Goal: Find specific page/section: Find specific page/section

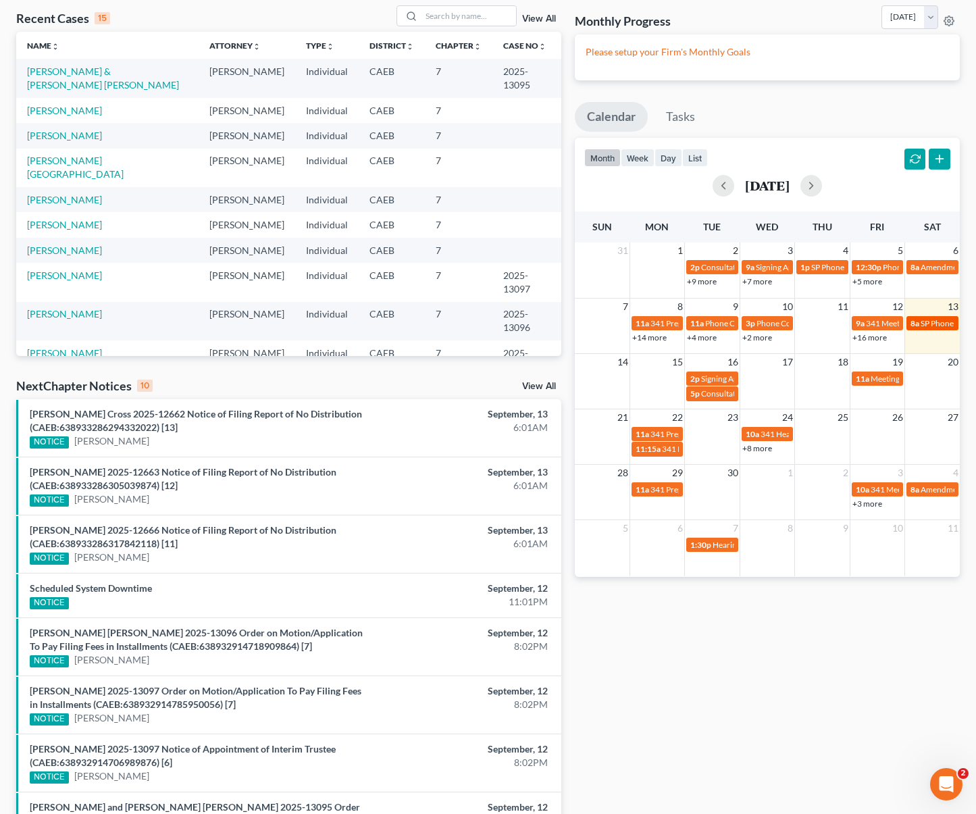
select select "Days"
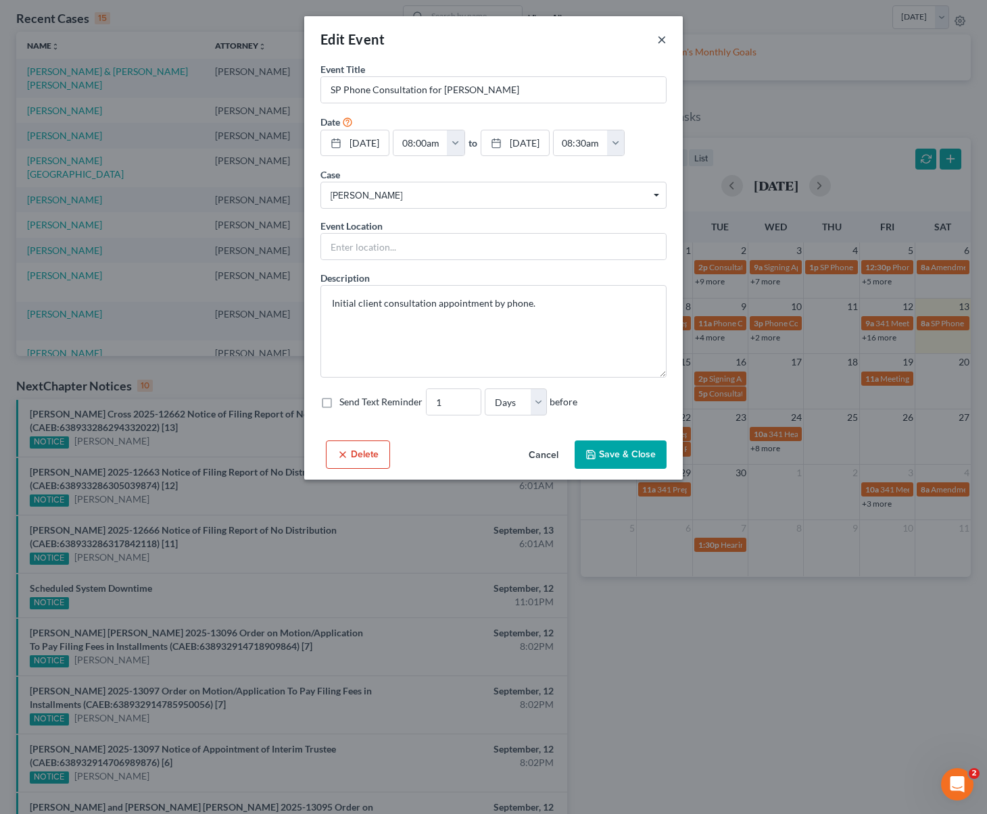
click at [664, 43] on button "×" at bounding box center [661, 39] width 9 height 16
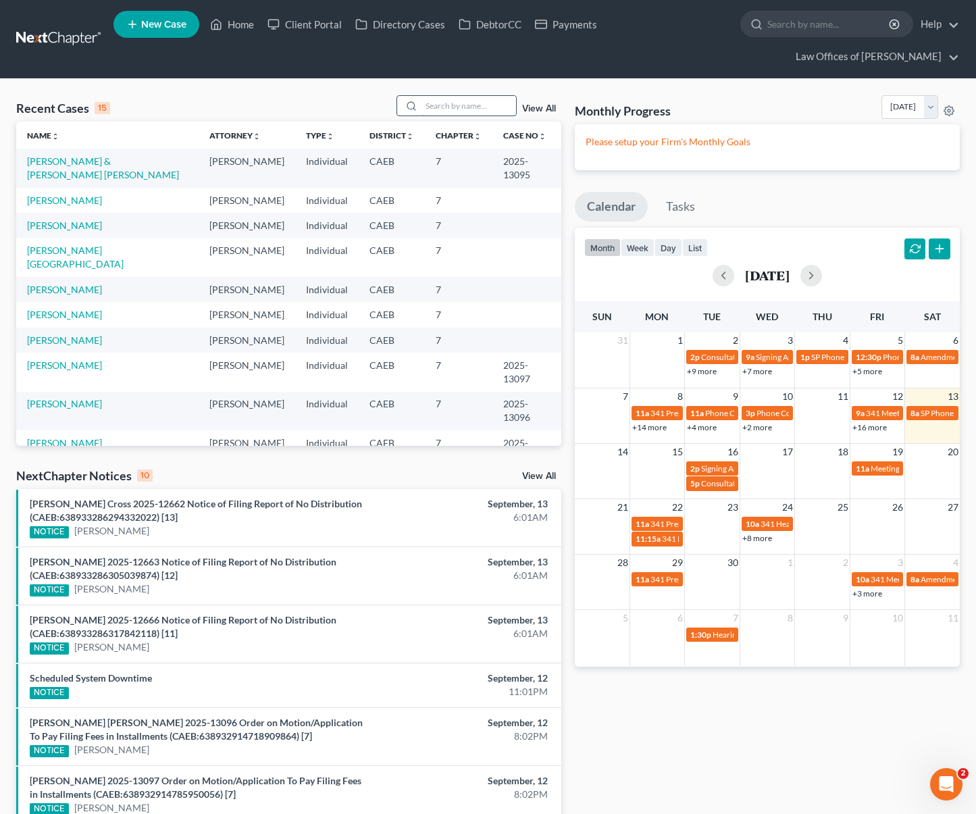
click at [434, 96] on input "search" at bounding box center [469, 106] width 95 height 20
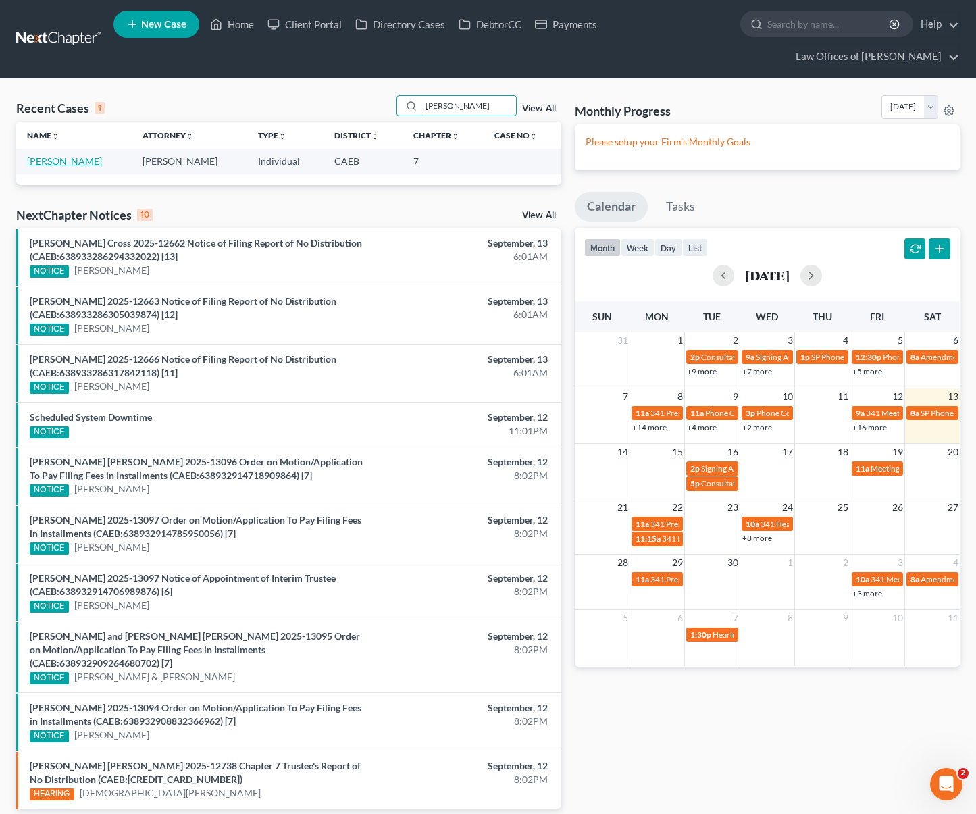
type input "[PERSON_NAME]"
click at [61, 155] on link "[PERSON_NAME]" at bounding box center [64, 160] width 75 height 11
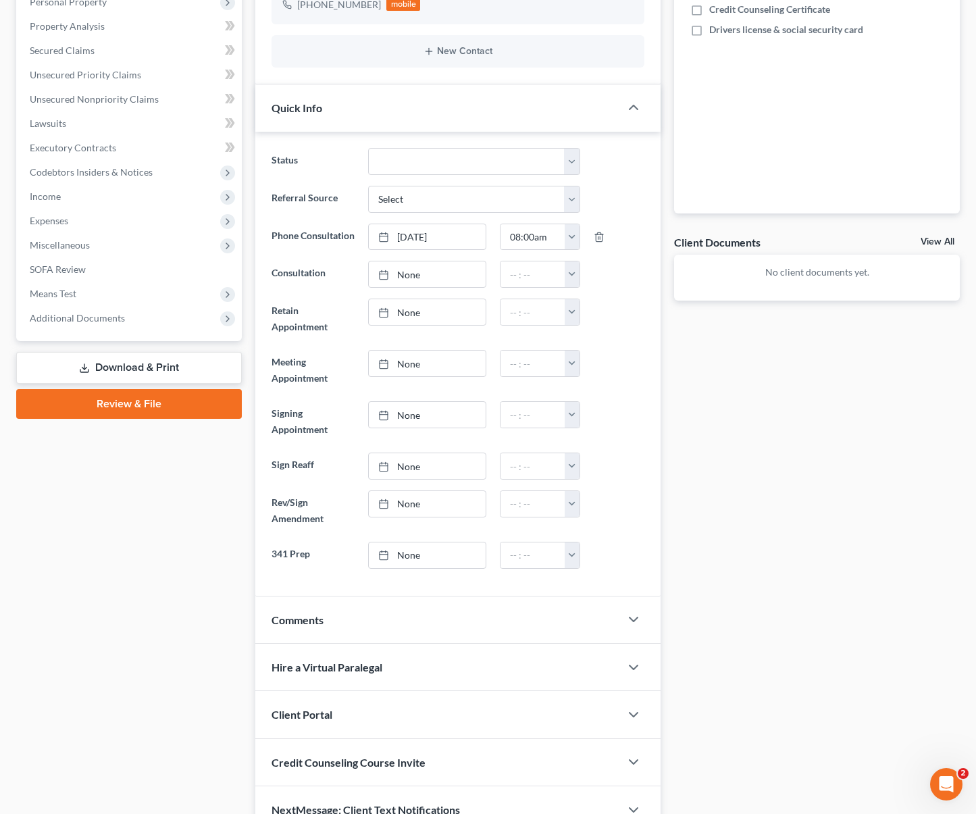
scroll to position [292, 0]
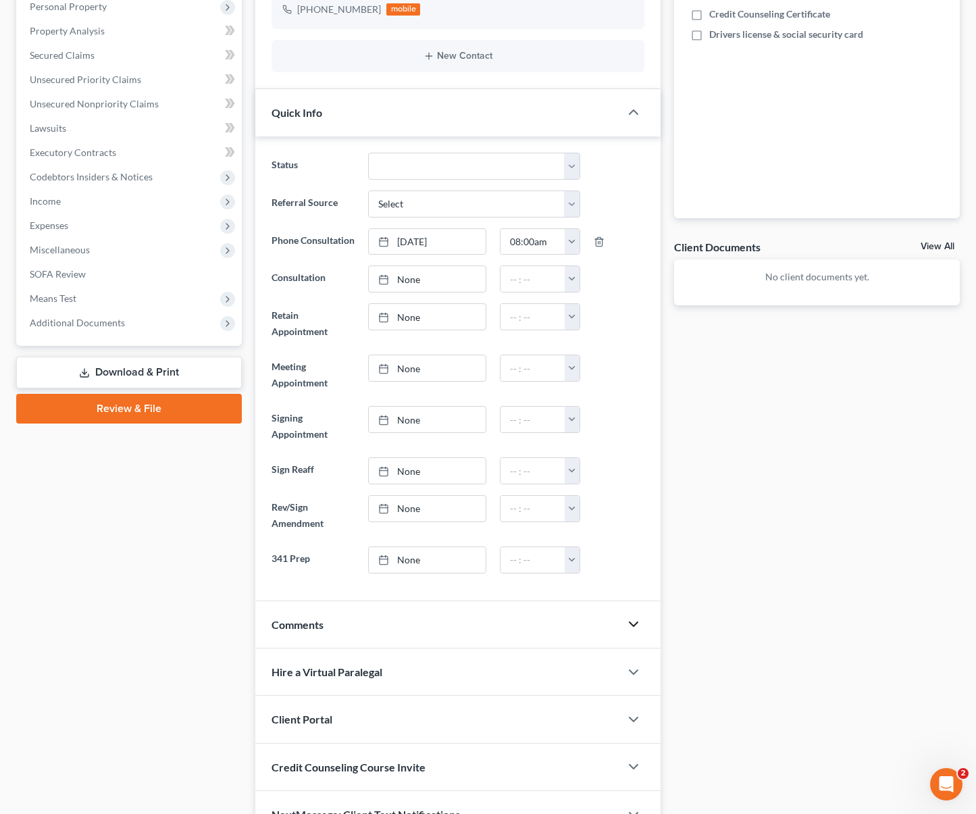
click at [629, 616] on icon "button" at bounding box center [634, 624] width 16 height 16
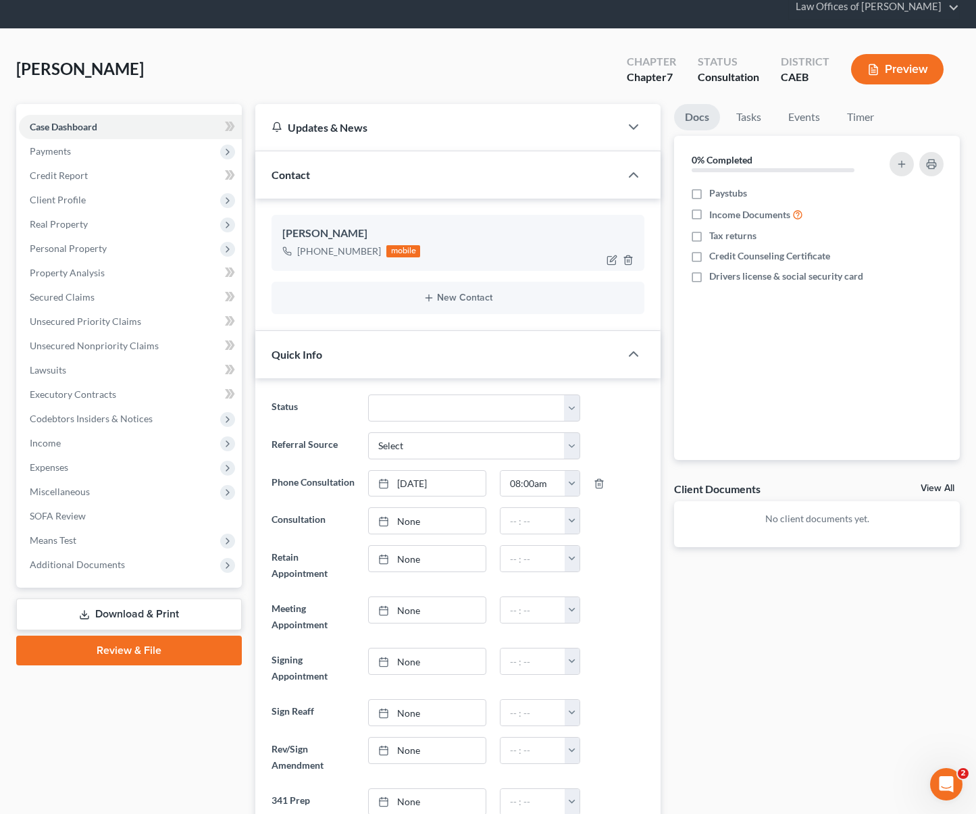
scroll to position [0, 0]
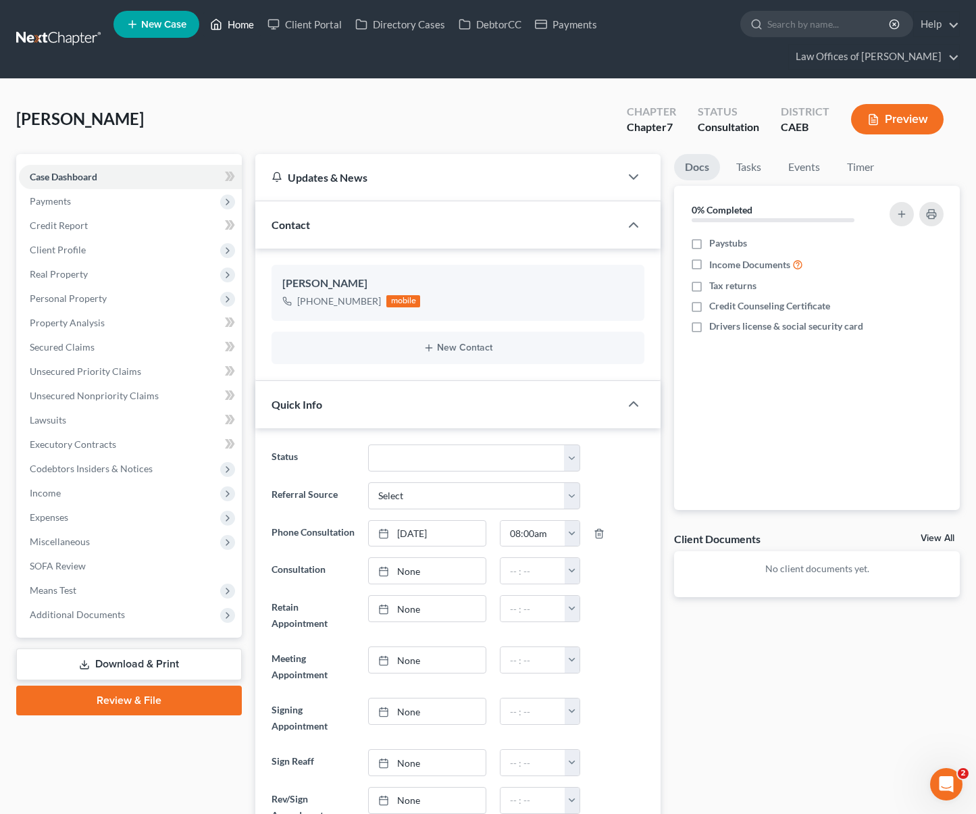
click at [254, 32] on link "Home" at bounding box center [231, 24] width 57 height 24
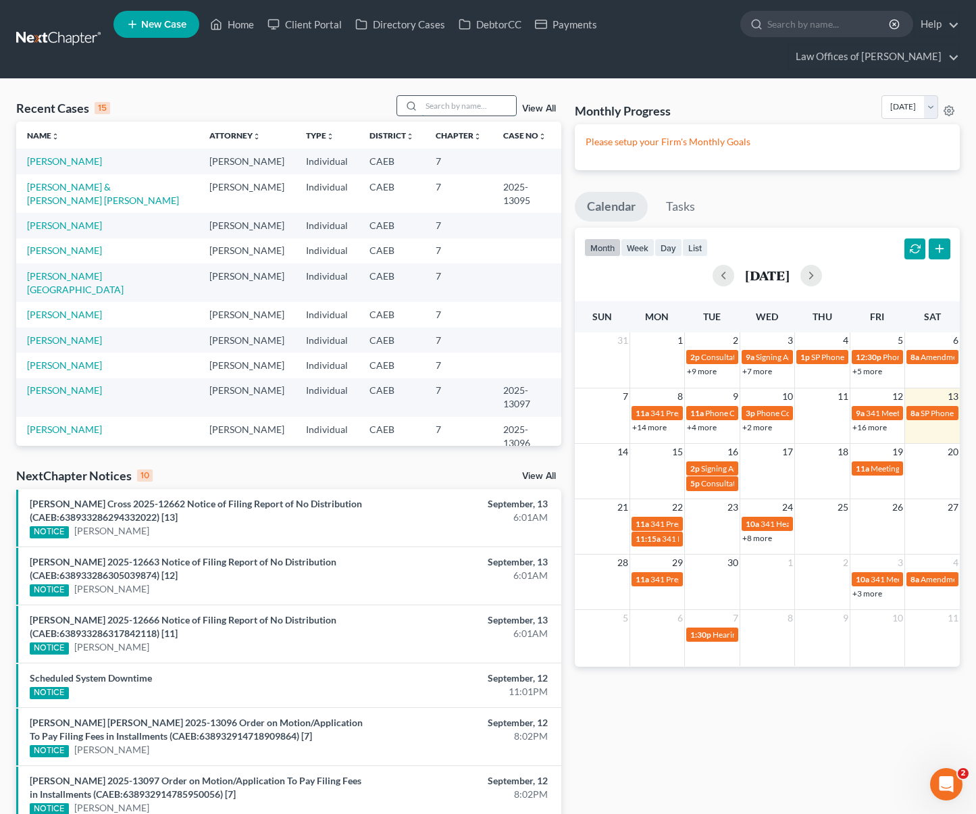
click at [463, 96] on input "search" at bounding box center [469, 106] width 95 height 20
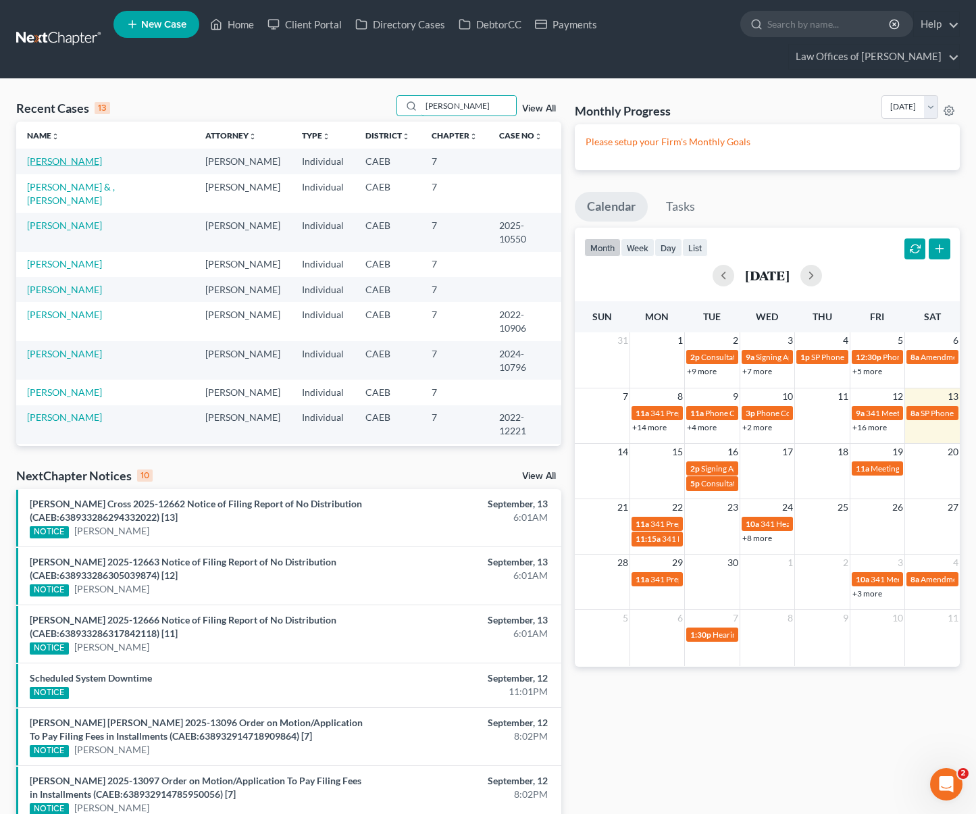
type input "[PERSON_NAME]"
click at [47, 155] on link "[PERSON_NAME]" at bounding box center [64, 160] width 75 height 11
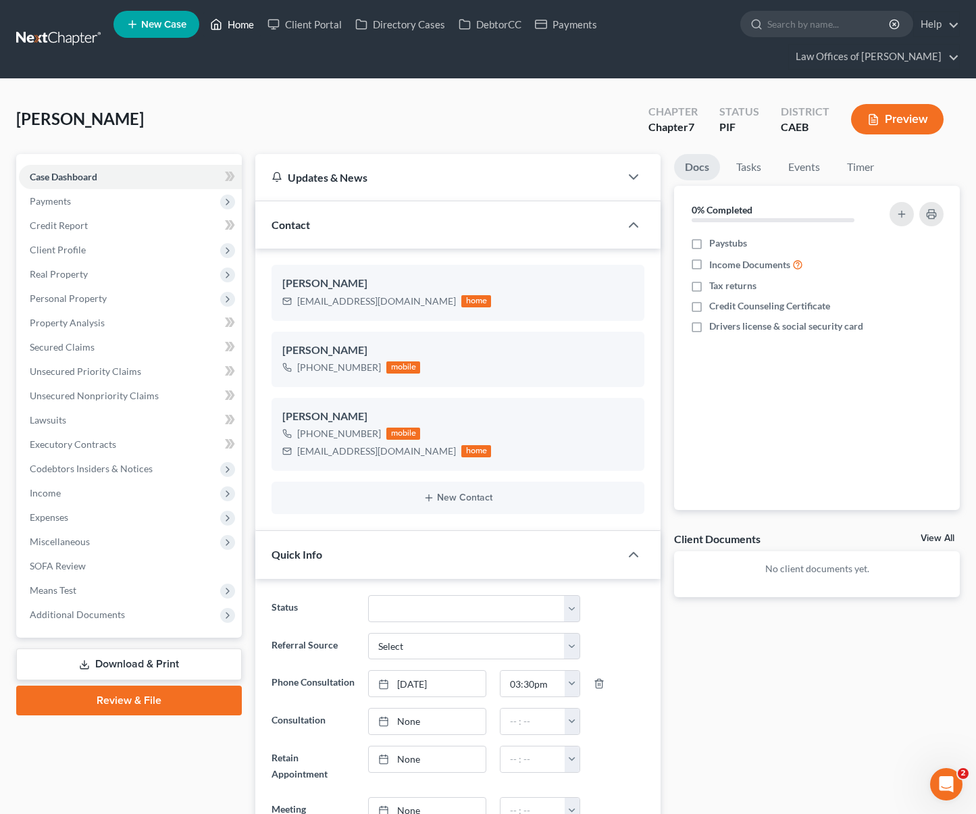
click at [249, 31] on link "Home" at bounding box center [231, 24] width 57 height 24
